Goal: Task Accomplishment & Management: Manage account settings

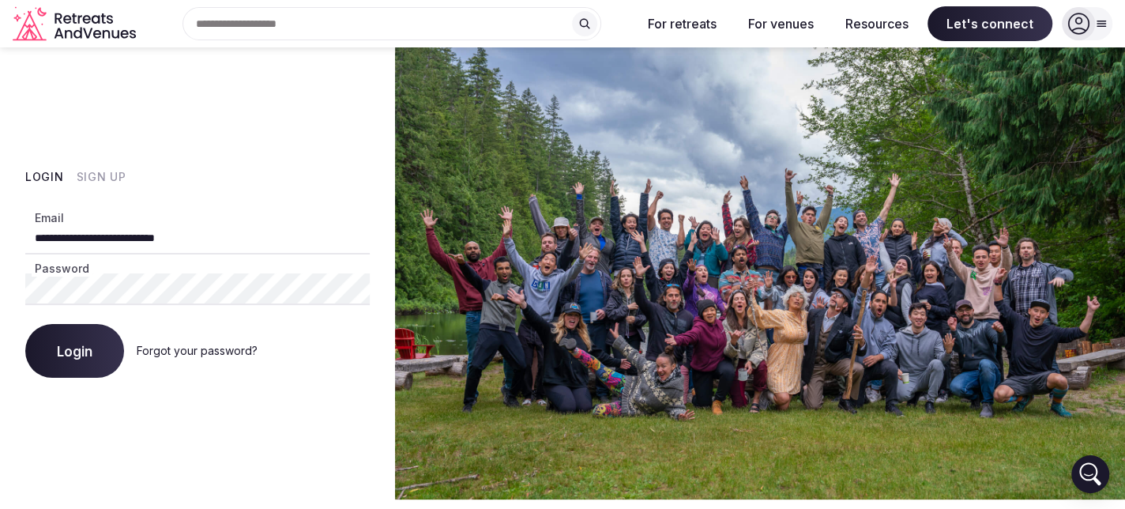
click at [73, 358] on span "Login" at bounding box center [75, 351] width 36 height 16
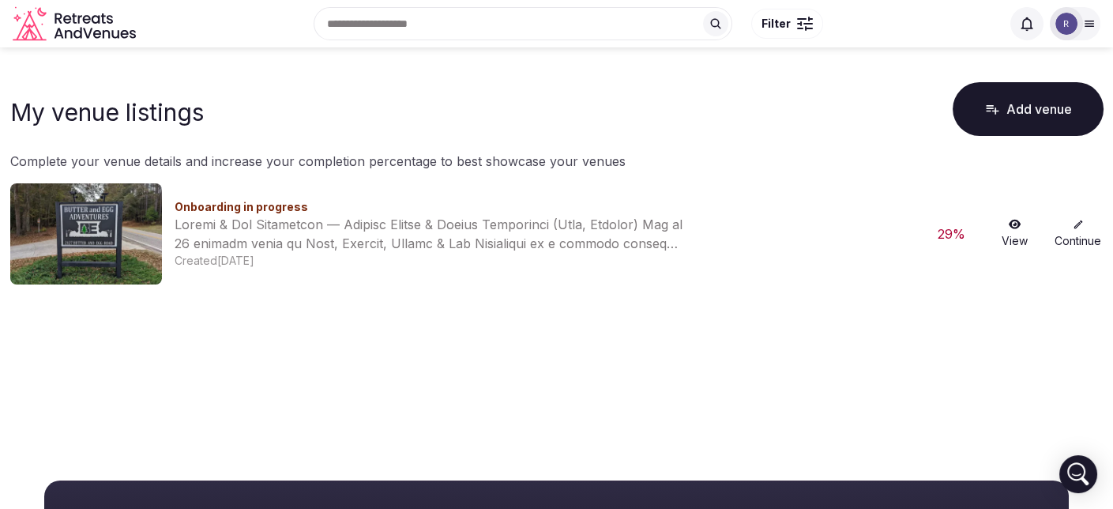
click at [1076, 228] on icon at bounding box center [1078, 224] width 11 height 11
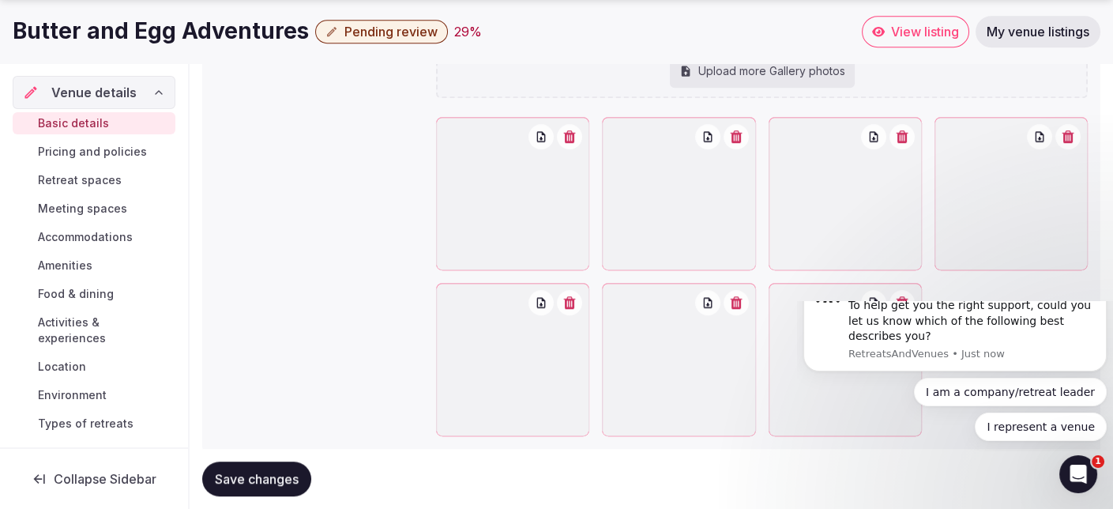
scroll to position [1749, 0]
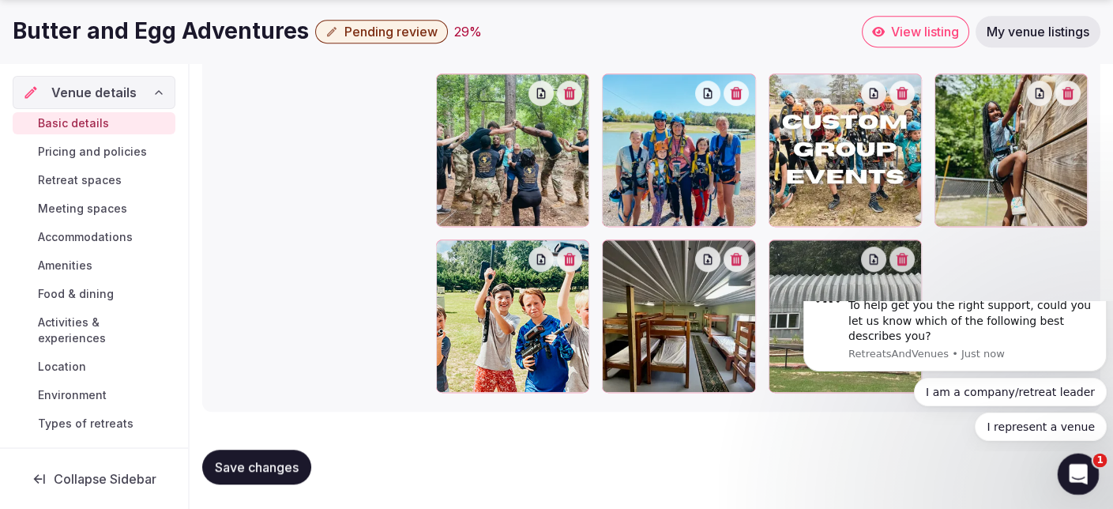
click at [1075, 461] on icon "Open Intercom Messenger" at bounding box center [1076, 472] width 26 height 26
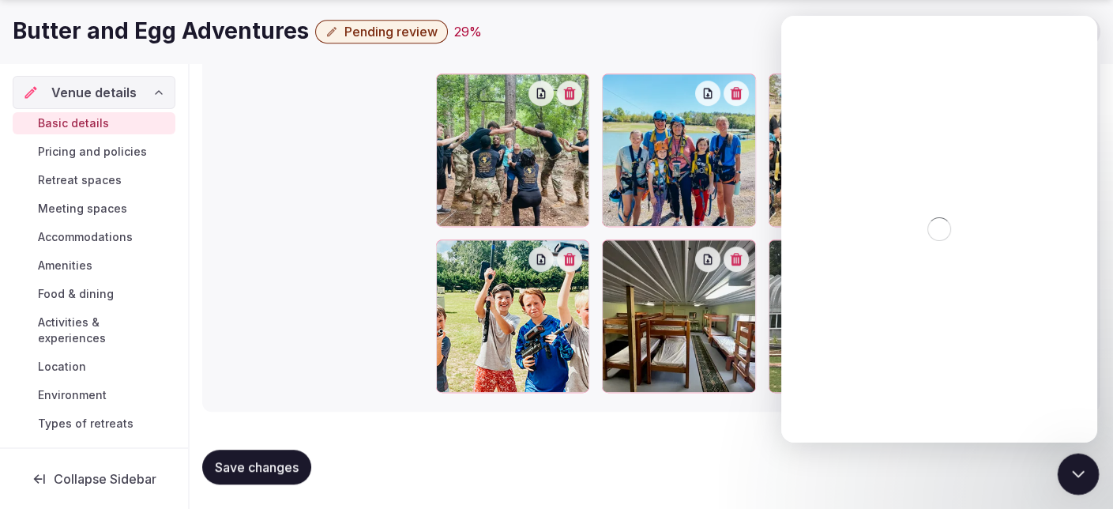
scroll to position [0, 0]
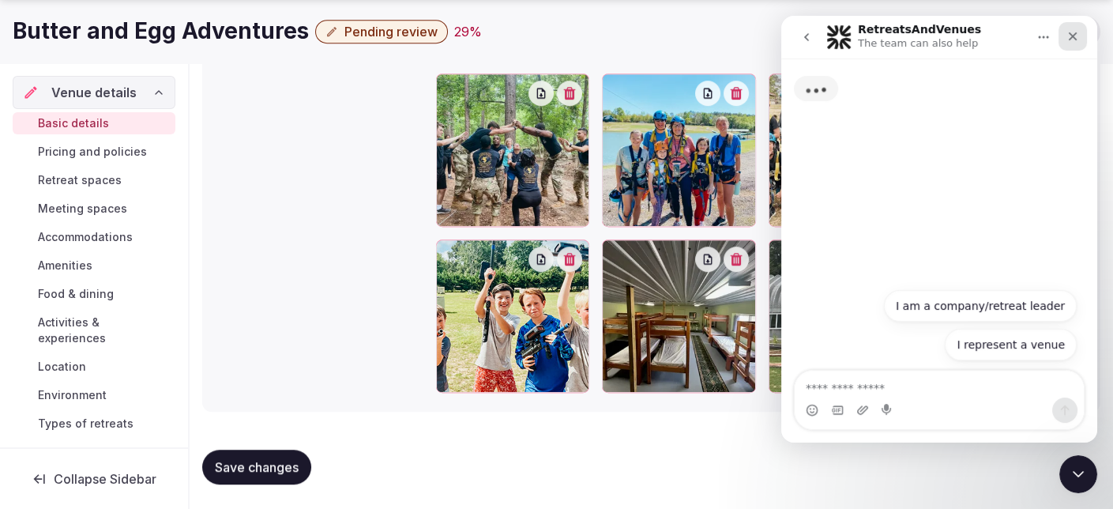
click at [1074, 43] on div "Close" at bounding box center [1073, 36] width 28 height 28
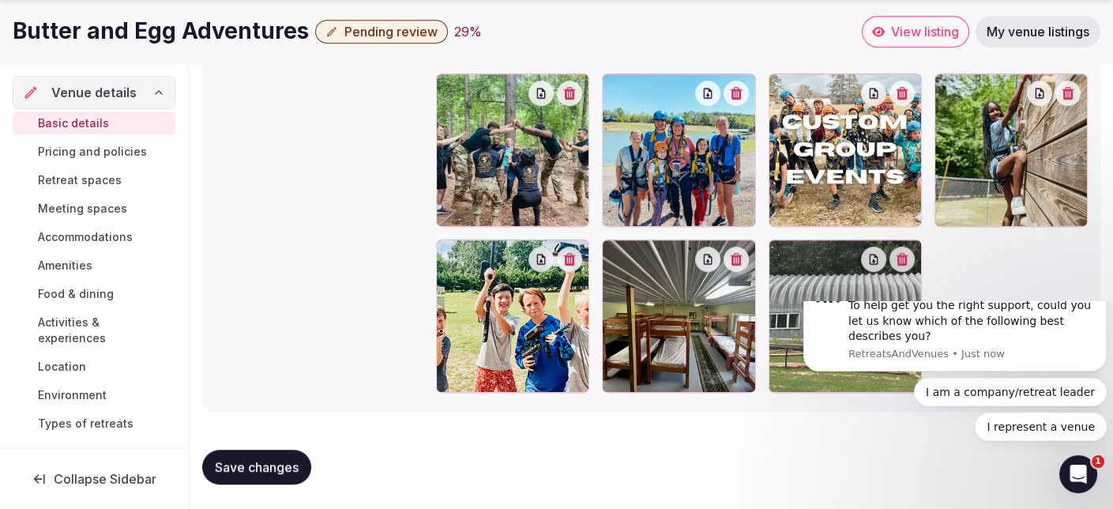
click at [1101, 272] on icon "Dismiss notification" at bounding box center [1102, 269] width 6 height 6
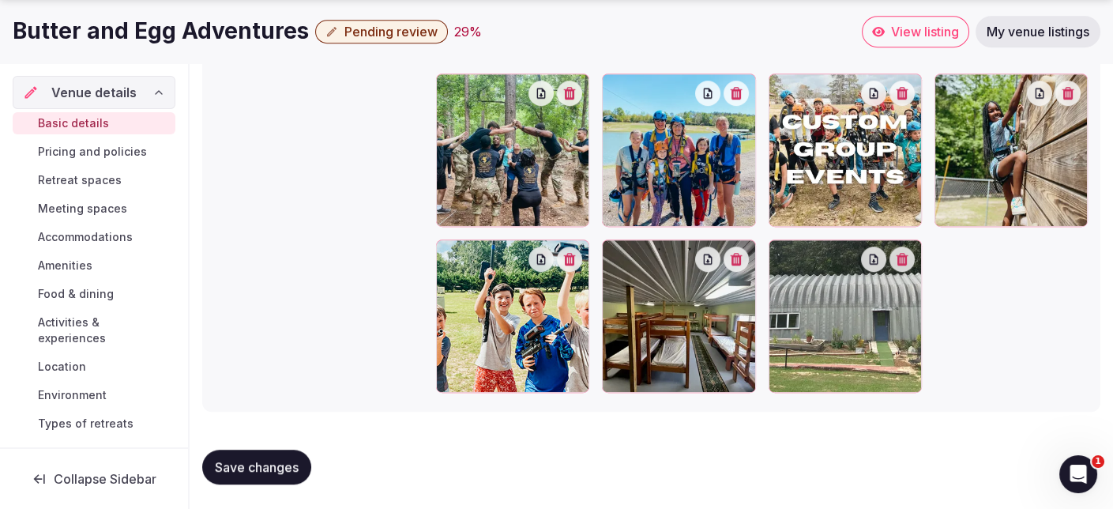
click at [93, 144] on span "Pricing and policies" at bounding box center [92, 152] width 109 height 16
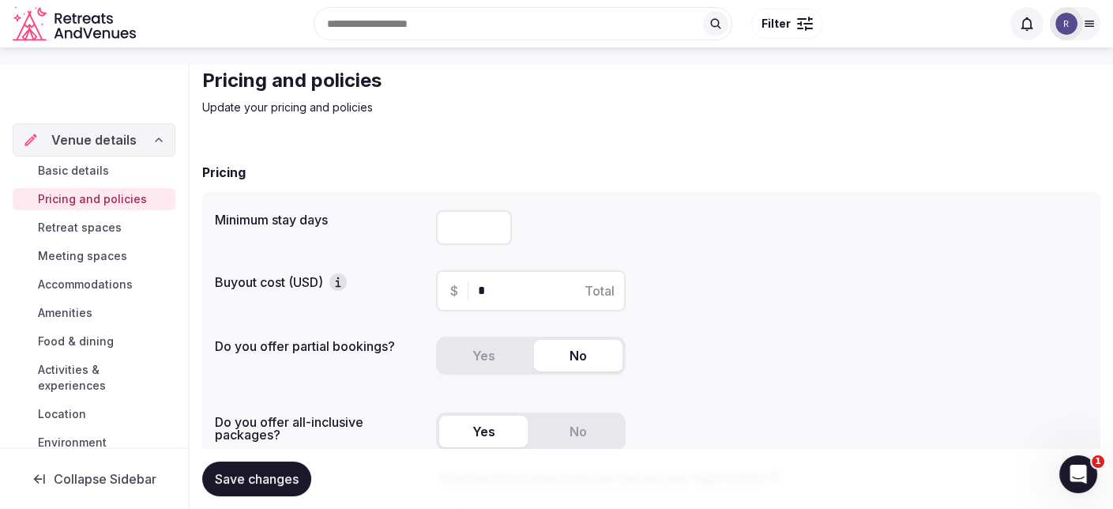
scroll to position [79, 0]
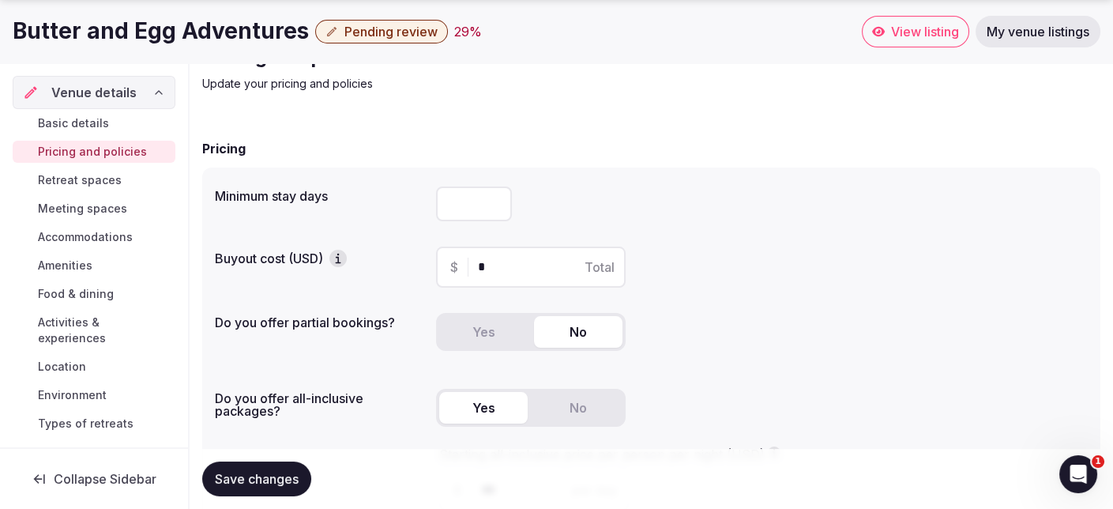
click at [501, 333] on button "Yes" at bounding box center [483, 332] width 88 height 32
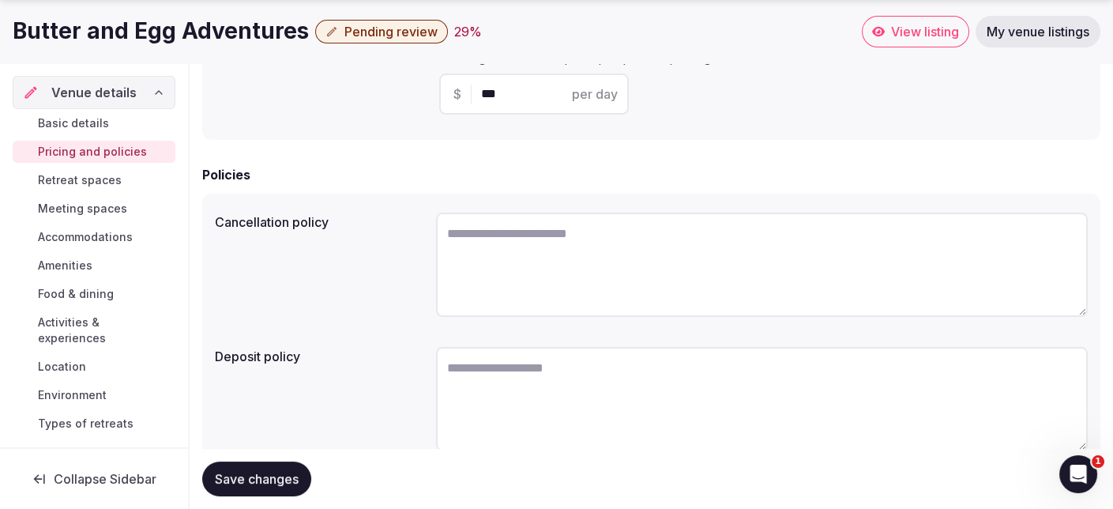
scroll to position [612, 0]
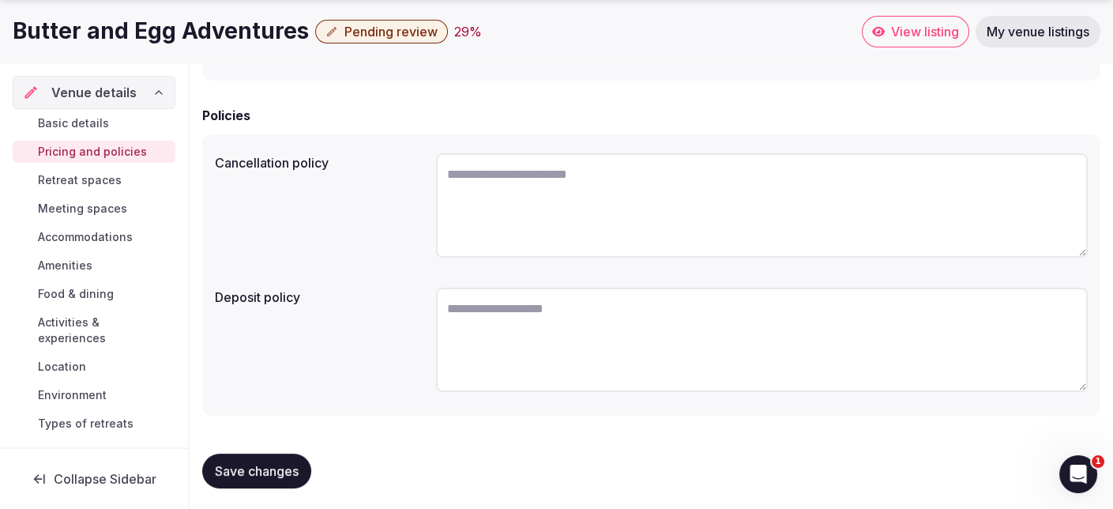
click at [494, 313] on textarea at bounding box center [762, 340] width 652 height 104
type textarea "******"
click at [546, 170] on textarea at bounding box center [762, 205] width 652 height 104
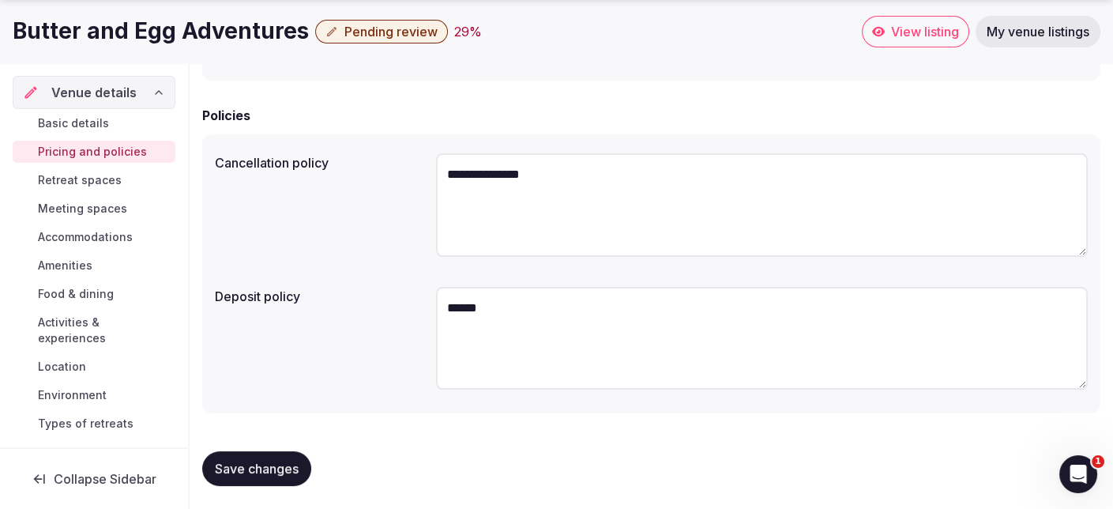
type textarea "**********"
click at [102, 184] on span "Retreat spaces" at bounding box center [80, 180] width 84 height 16
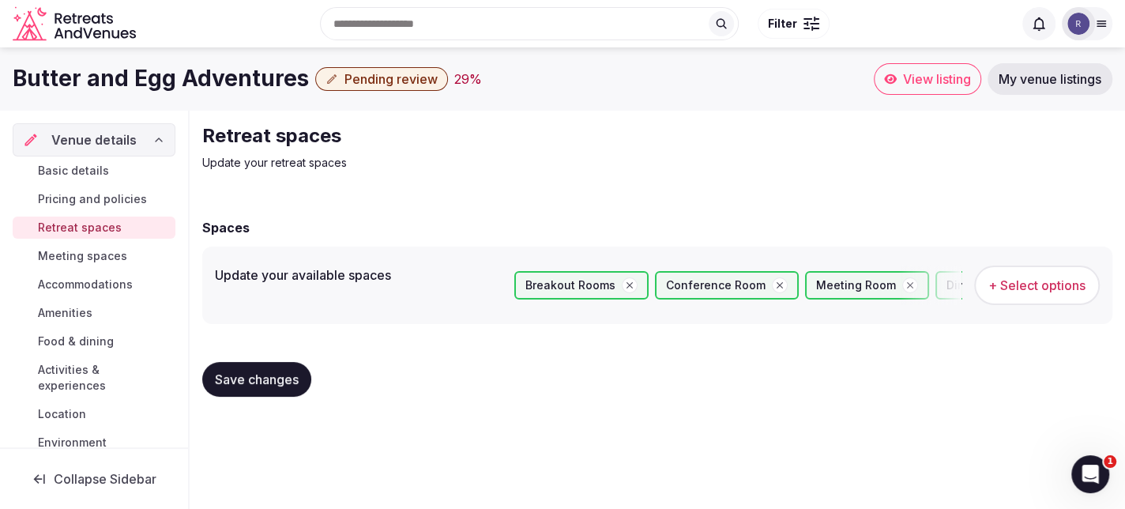
click at [514, 283] on div "Breakout Rooms" at bounding box center [581, 285] width 134 height 28
click at [272, 373] on span "Save changes" at bounding box center [257, 379] width 84 height 16
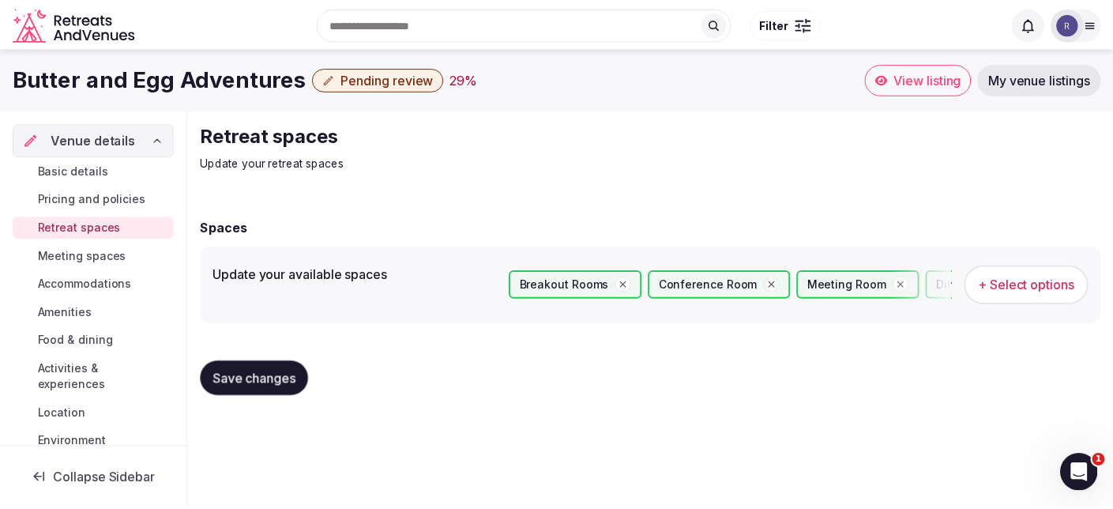
scroll to position [77, 0]
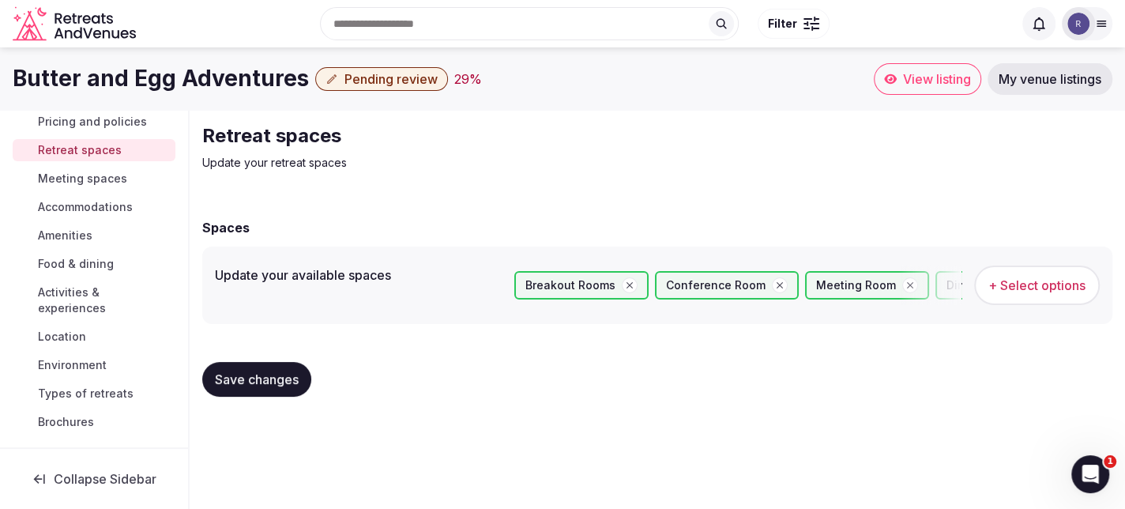
click at [85, 203] on span "Accommodations" at bounding box center [85, 207] width 95 height 16
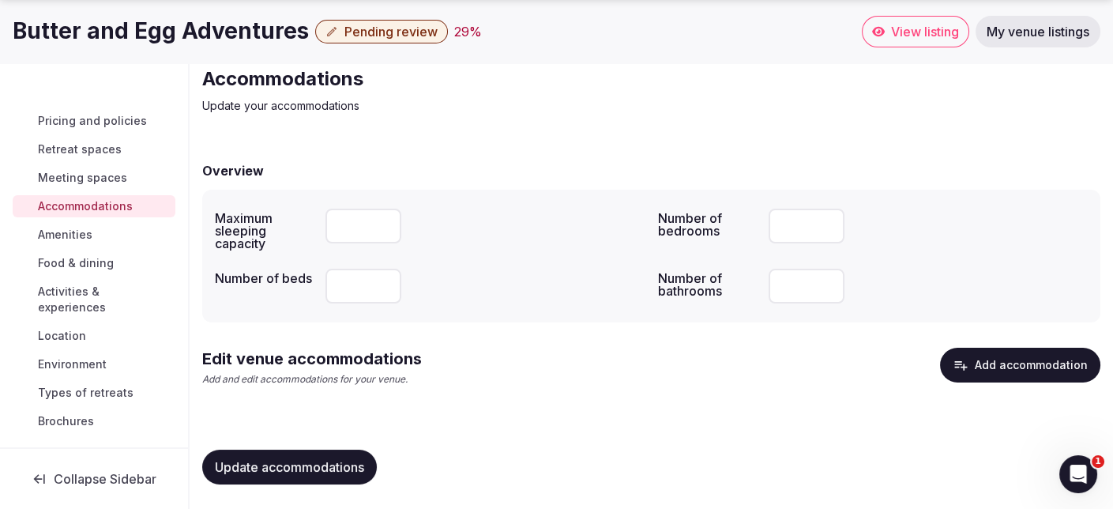
scroll to position [30, 0]
click at [96, 420] on link "Brochures" at bounding box center [94, 422] width 163 height 22
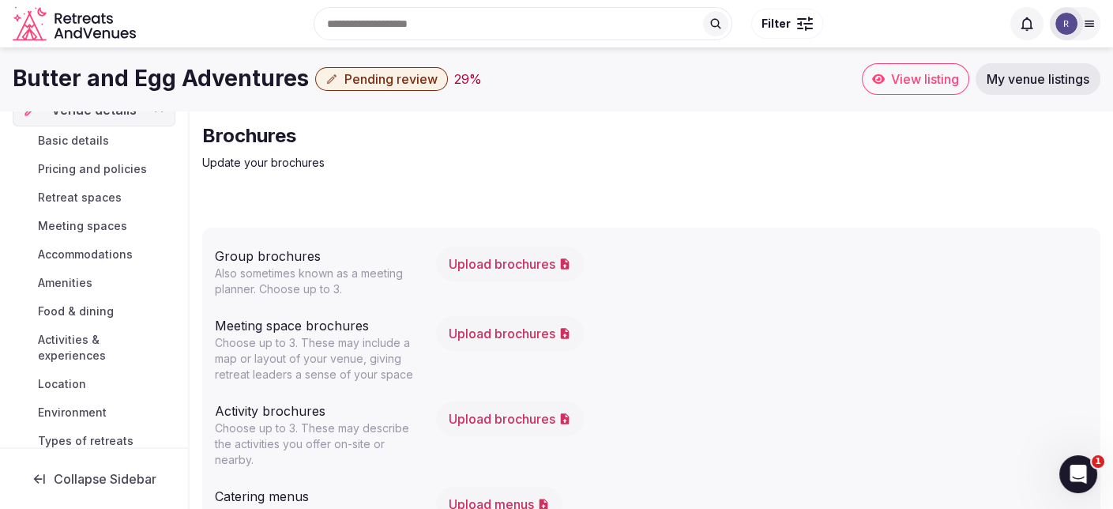
click at [76, 381] on span "Location" at bounding box center [62, 384] width 48 height 16
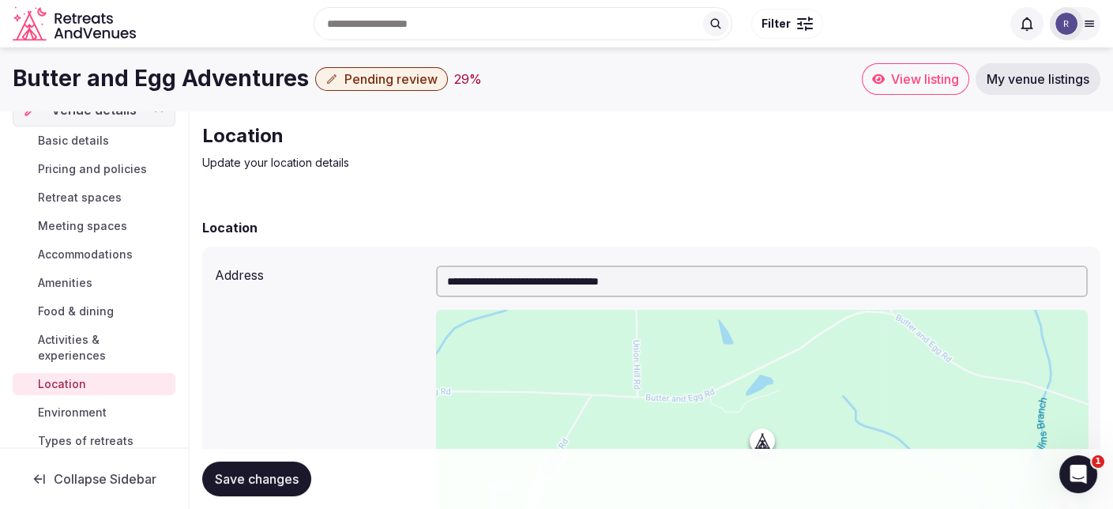
click at [70, 405] on span "Environment" at bounding box center [72, 413] width 69 height 16
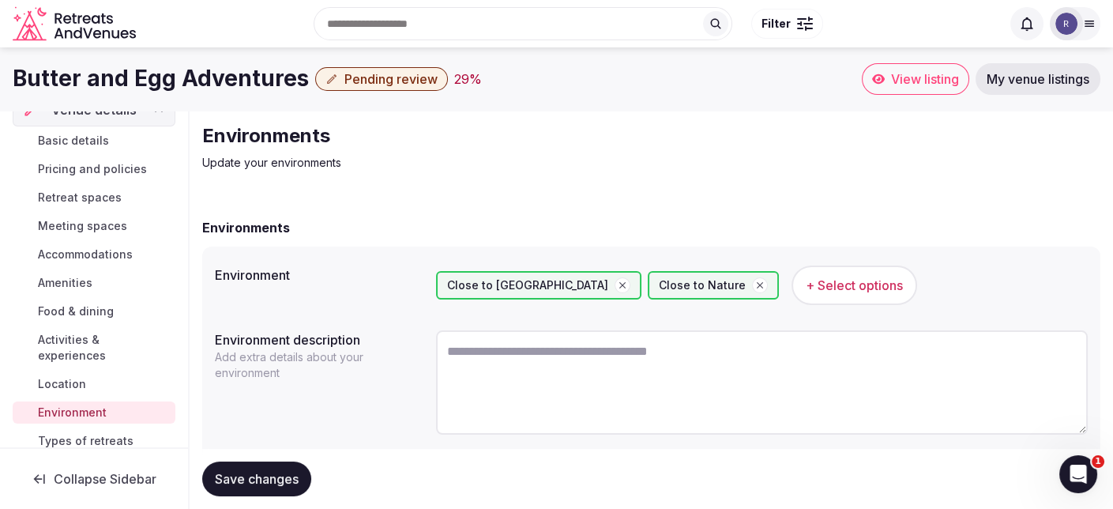
click at [72, 281] on span "Amenities" at bounding box center [65, 283] width 55 height 16
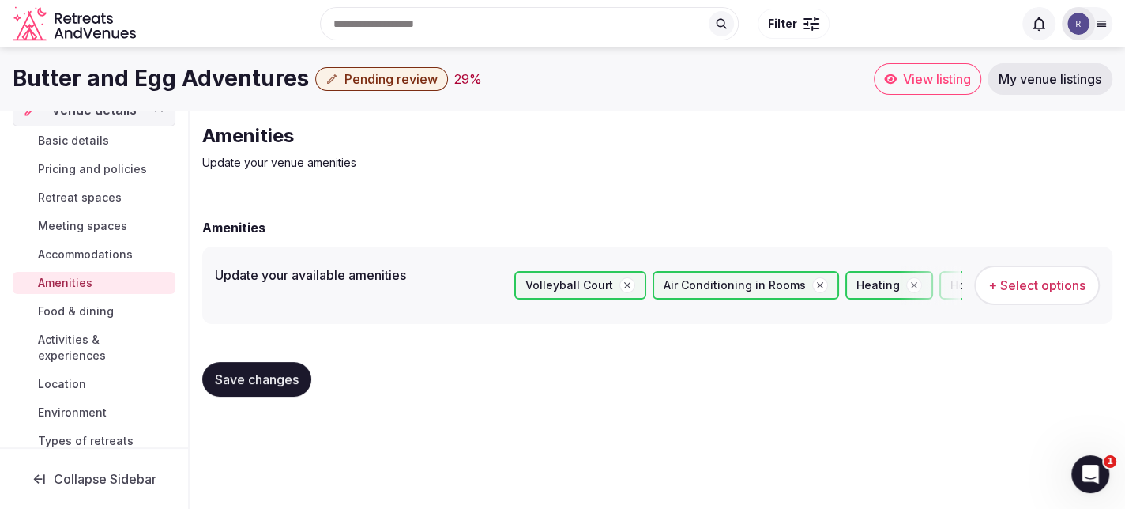
click at [414, 81] on span "Pending review" at bounding box center [390, 79] width 93 height 16
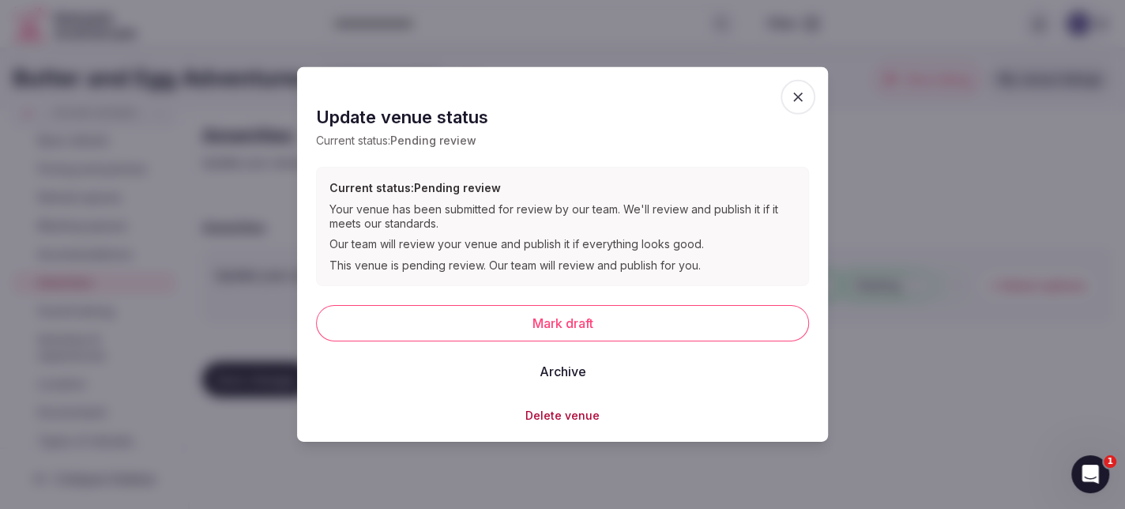
click at [794, 97] on icon "button" at bounding box center [798, 97] width 16 height 16
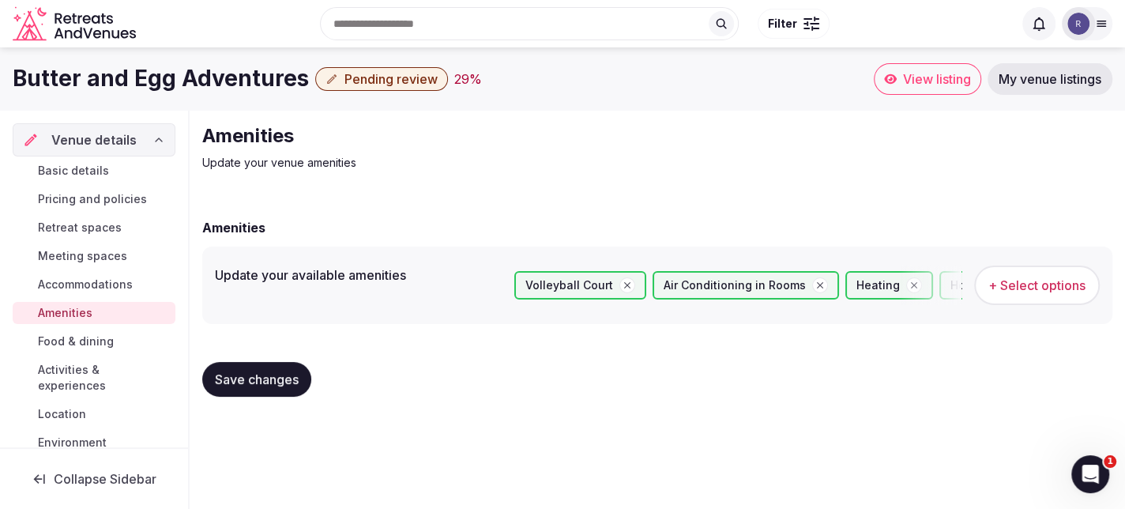
click at [939, 80] on span "View listing" at bounding box center [937, 79] width 68 height 16
